Goal: Task Accomplishment & Management: Use online tool/utility

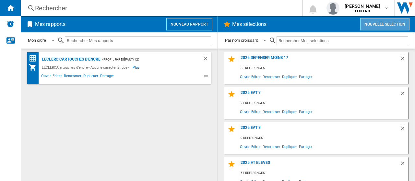
click at [381, 25] on button "Nouvelle selection" at bounding box center [384, 24] width 49 height 12
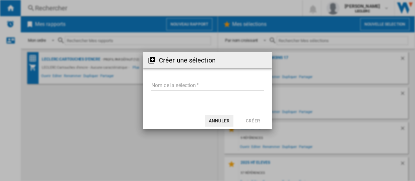
click at [219, 85] on input "Nom de la sélection" at bounding box center [207, 86] width 113 height 10
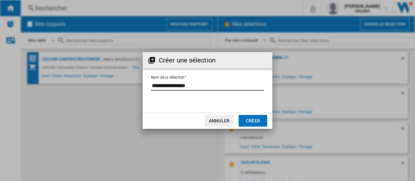
type input "**********"
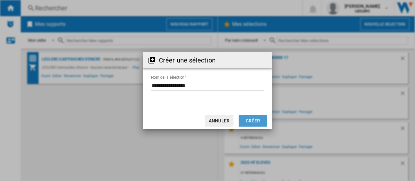
click at [248, 120] on button "Créer" at bounding box center [252, 121] width 28 height 12
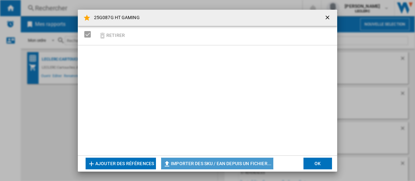
click at [188, 162] on button "Importer des SKU / EAN depuis un fichier..." at bounding box center [217, 164] width 112 height 12
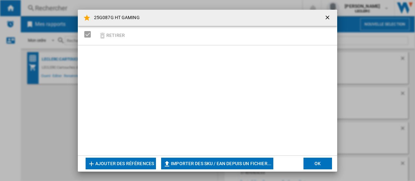
type input "**********"
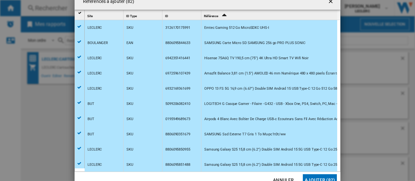
click at [319, 176] on button "Ajouter (82)" at bounding box center [319, 180] width 34 height 12
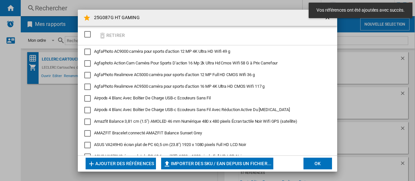
click at [315, 164] on button "OK" at bounding box center [317, 164] width 28 height 12
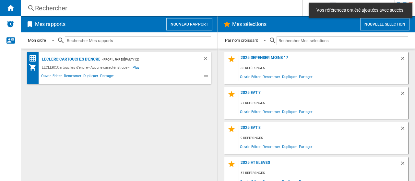
click at [296, 40] on input "text" at bounding box center [341, 40] width 131 height 9
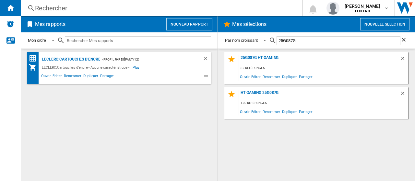
type input "25G087G"
click at [246, 77] on span "Ouvrir" at bounding box center [244, 76] width 11 height 9
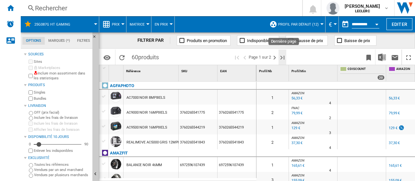
click at [282, 58] on ng-md-icon "Dernière page" at bounding box center [282, 58] width 8 height 8
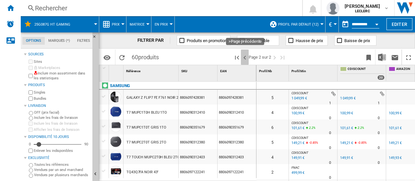
click at [246, 59] on ng-md-icon ">Page précédente" at bounding box center [245, 58] width 8 height 8
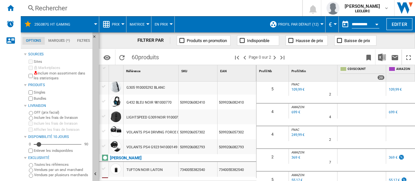
scroll to position [279, 0]
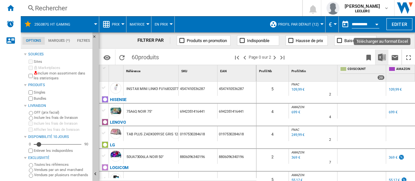
click at [382, 58] on img "Télécharger au format Excel" at bounding box center [382, 57] width 8 height 8
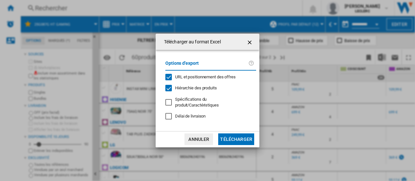
click at [240, 139] on button "Télécharger" at bounding box center [236, 139] width 36 height 12
